Goal: Task Accomplishment & Management: Manage account settings

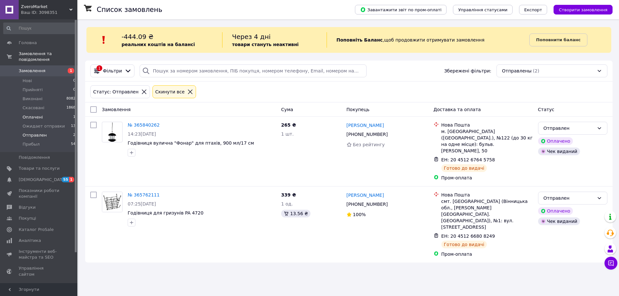
click at [30, 115] on span "Оплачені" at bounding box center [33, 118] width 20 height 6
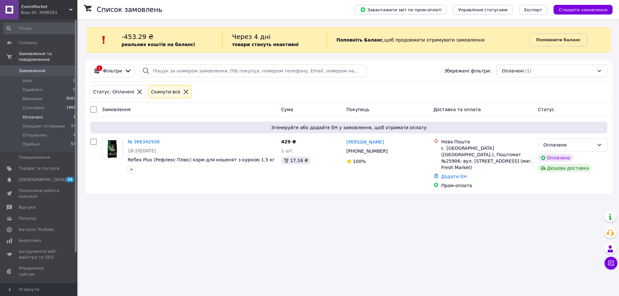
click at [30, 115] on span "Оплачені" at bounding box center [33, 118] width 20 height 6
click at [23, 78] on span "Нові" at bounding box center [27, 81] width 9 height 6
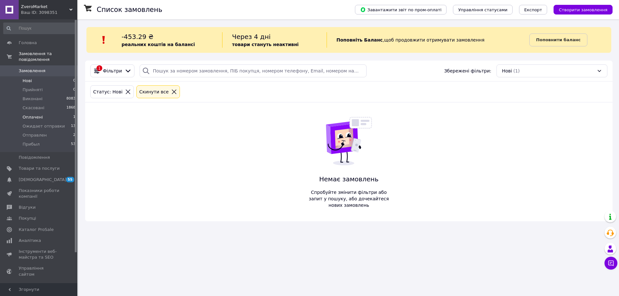
click at [36, 115] on span "Оплачені" at bounding box center [33, 118] width 20 height 6
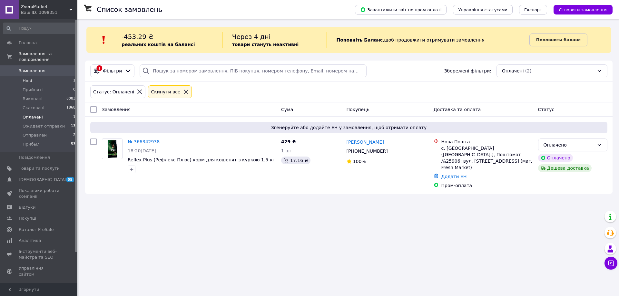
click at [26, 78] on span "Нові" at bounding box center [27, 81] width 9 height 6
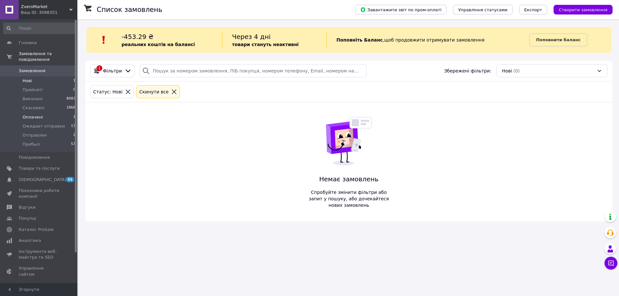
click at [32, 113] on li "Оплачені 1" at bounding box center [39, 117] width 79 height 9
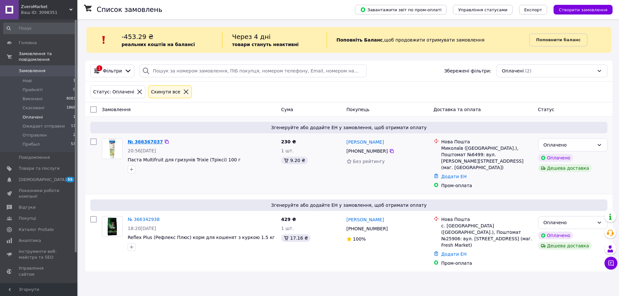
click at [144, 141] on link "№ 366367037" at bounding box center [145, 141] width 35 height 5
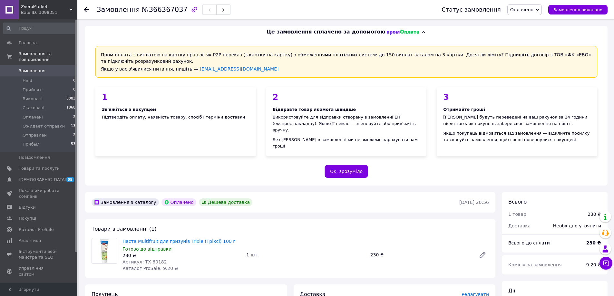
click at [87, 9] on icon at bounding box center [86, 9] width 5 height 5
